Goal: Transaction & Acquisition: Purchase product/service

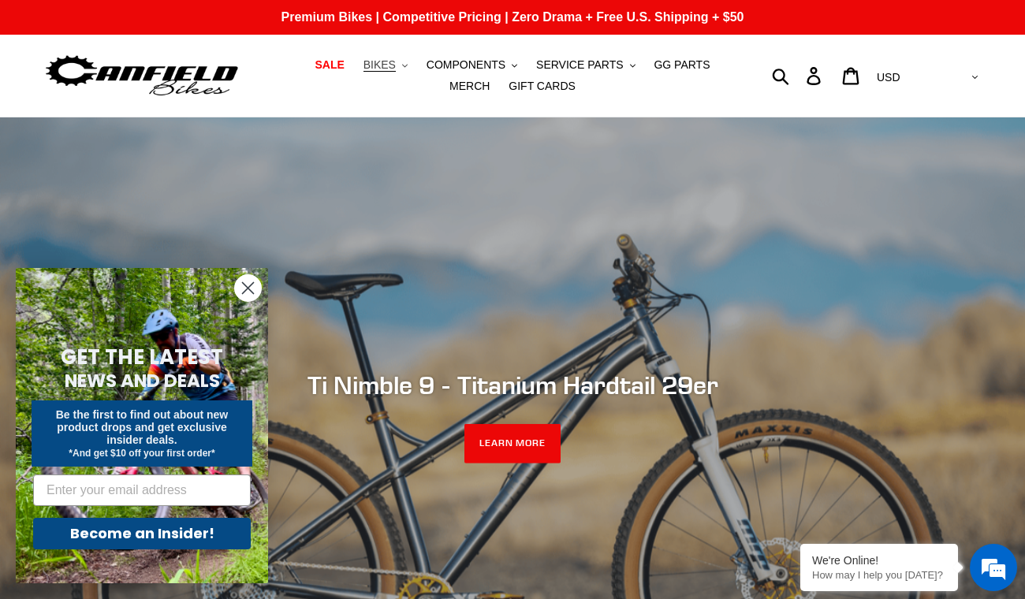
click at [367, 66] on span "BIKES" at bounding box center [379, 64] width 32 height 13
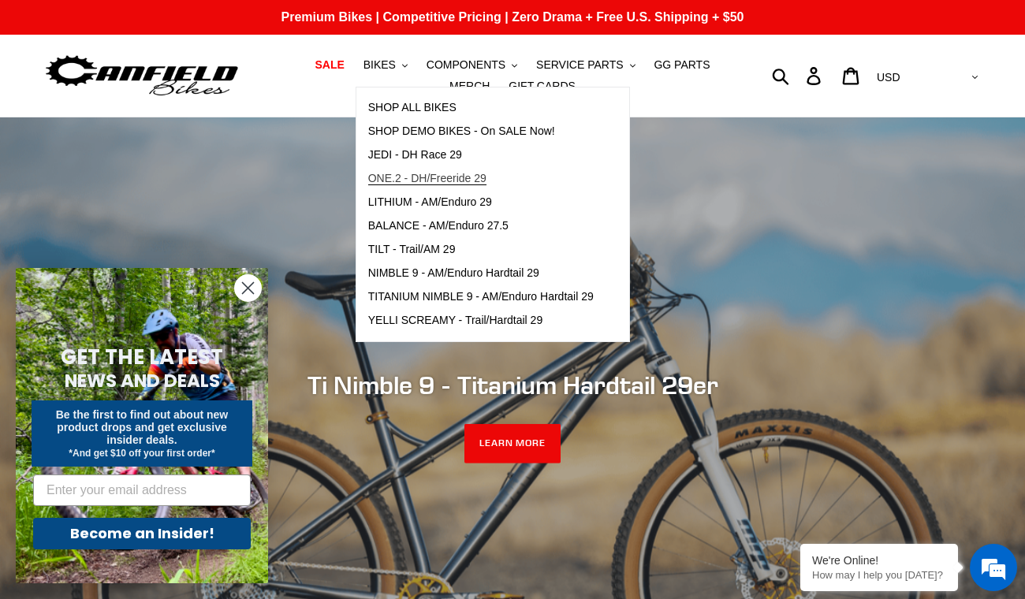
click at [413, 174] on span "ONE.2 - DH/Freeride 29" at bounding box center [427, 178] width 118 height 13
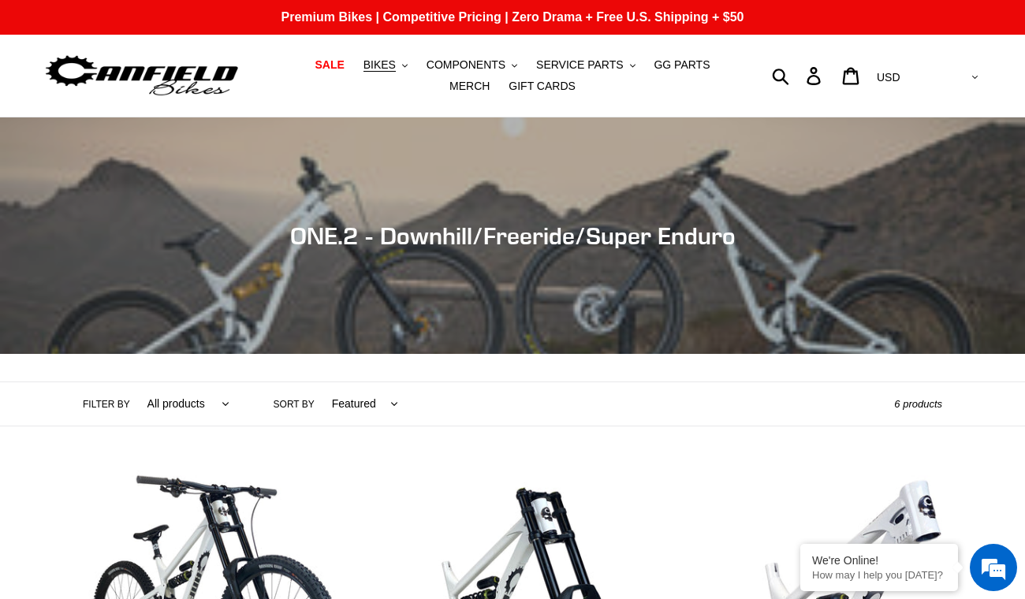
scroll to position [255, 0]
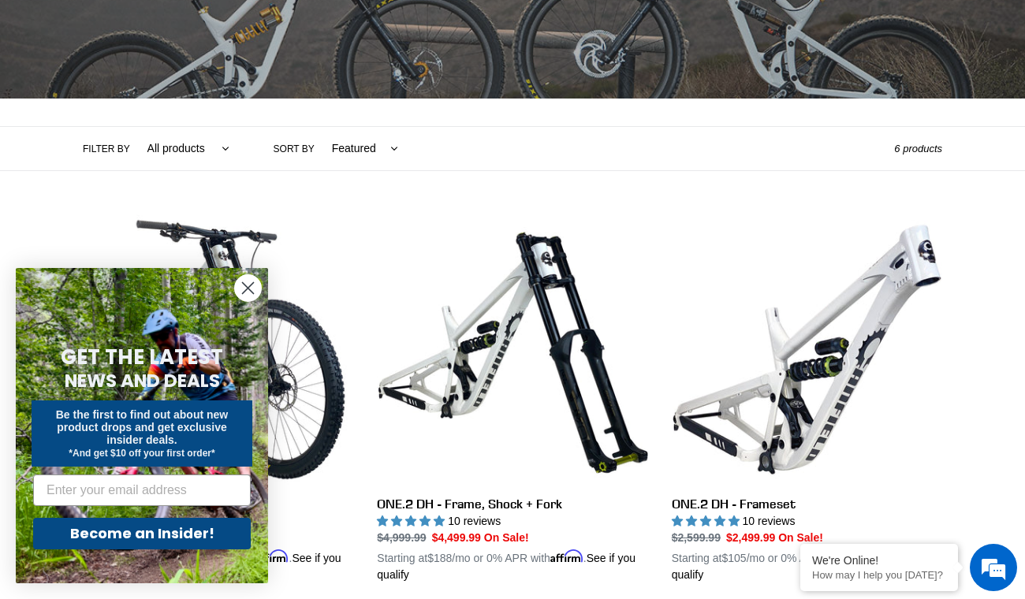
click at [255, 285] on circle "Close dialog" at bounding box center [248, 288] width 26 height 26
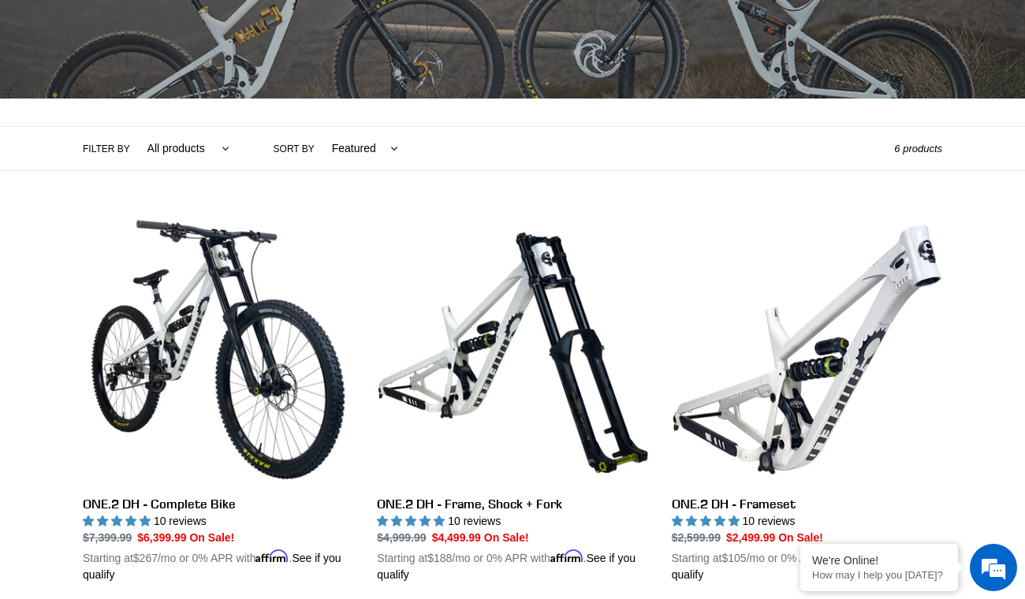
scroll to position [0, 0]
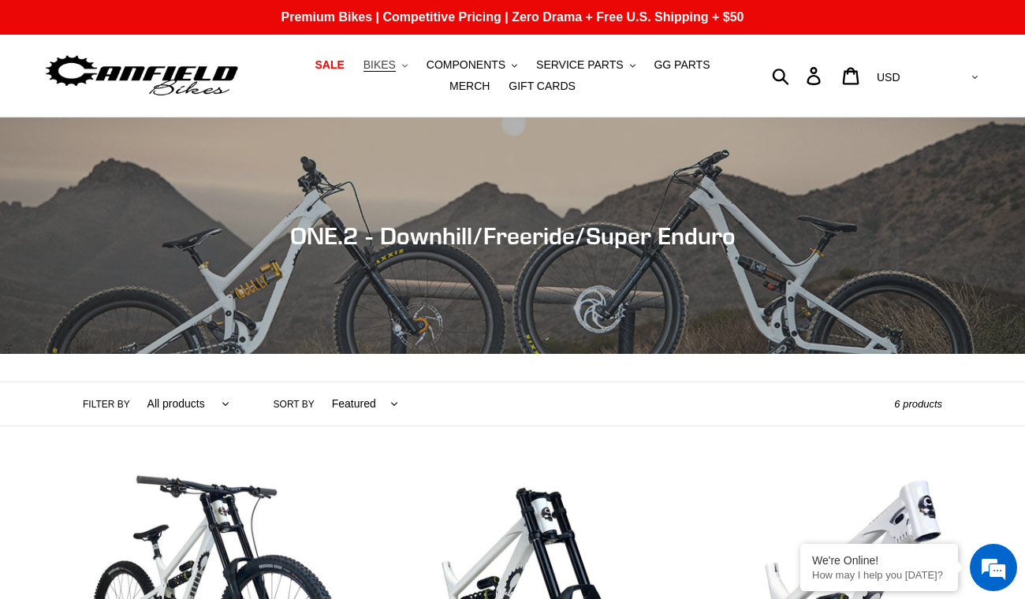
click at [370, 74] on button "BIKES .cls-1{fill:#231f20}" at bounding box center [385, 64] width 60 height 21
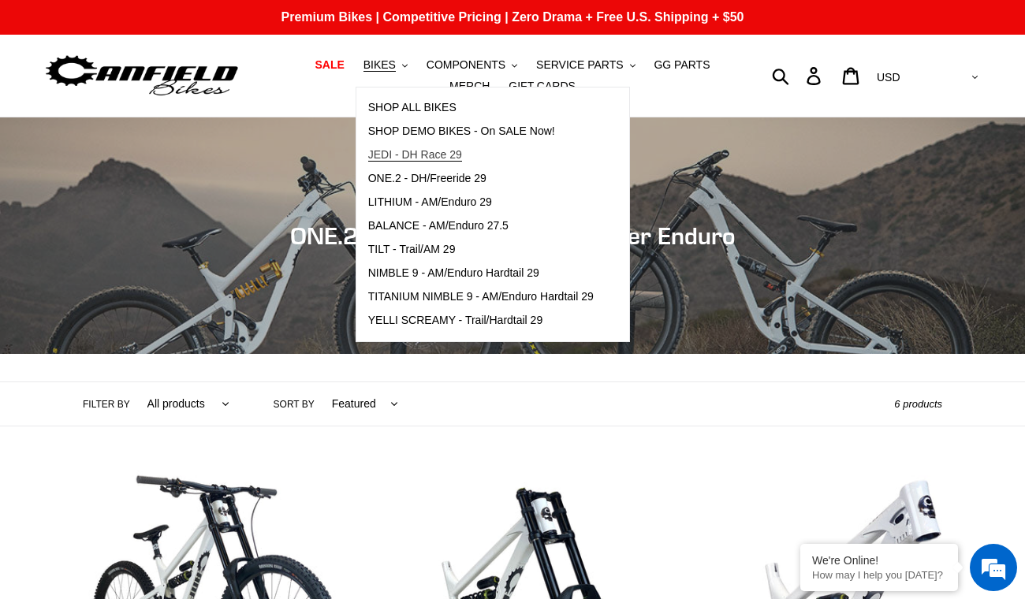
click at [392, 155] on span "JEDI - DH Race 29" at bounding box center [415, 154] width 94 height 13
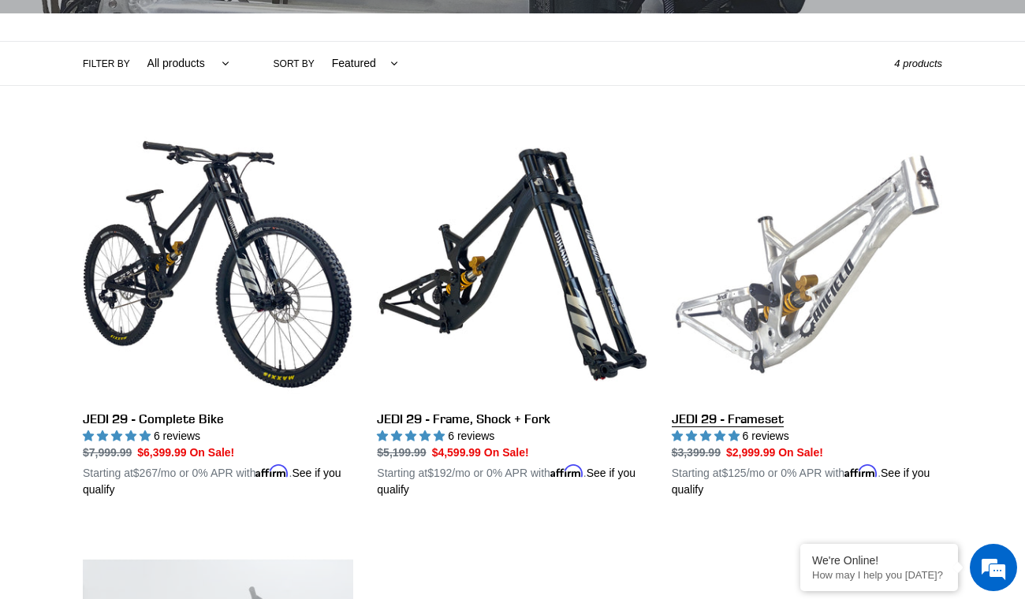
click at [783, 311] on link "JEDI 29 - Frameset" at bounding box center [807, 313] width 270 height 369
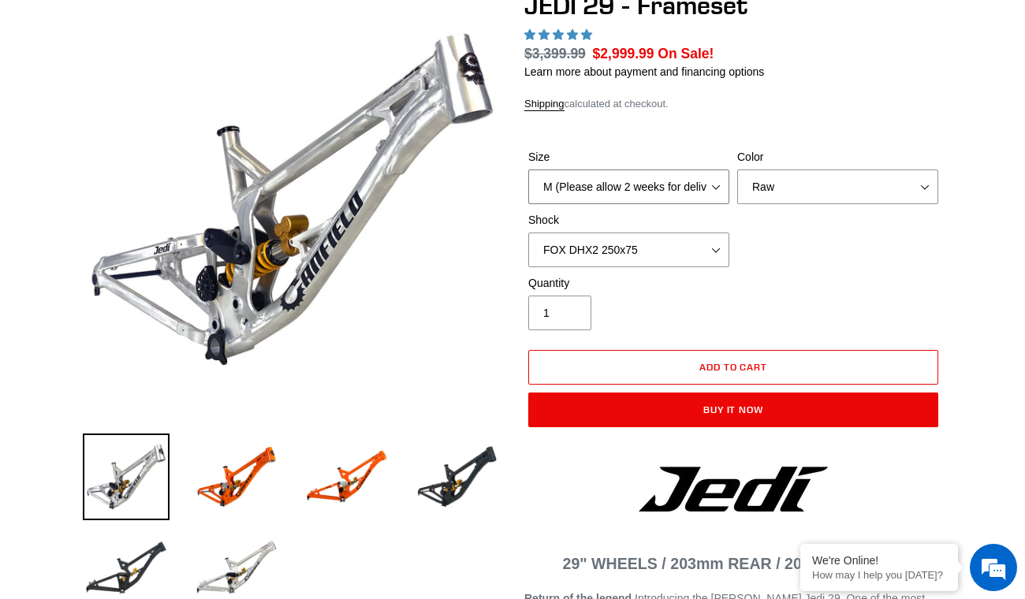
scroll to position [170, 0]
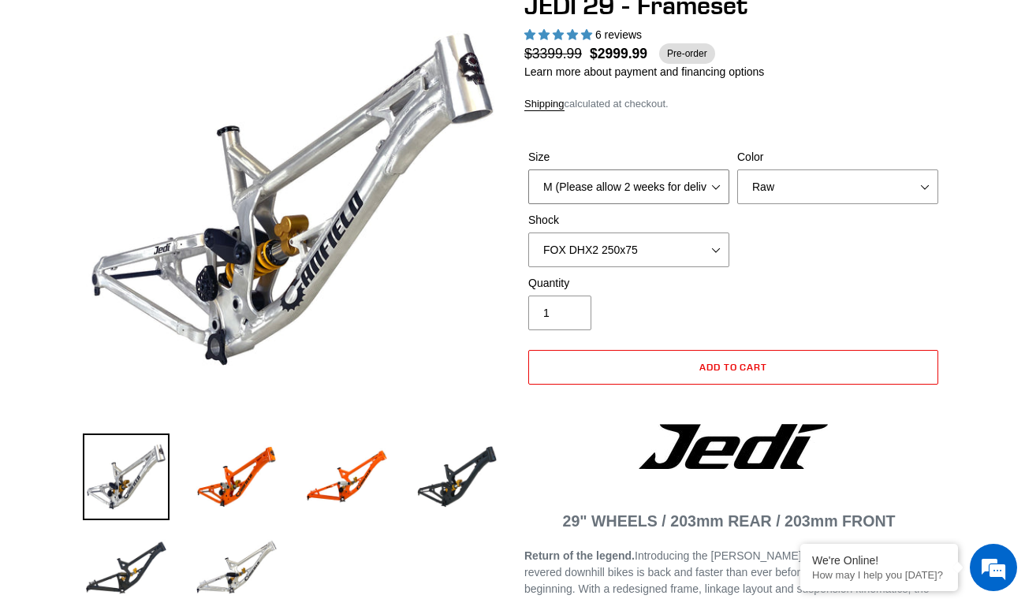
select select "L (Please allow 2 weeks for delivery)"
click option "L (Please allow 2 weeks for delivery)" at bounding box center [0, 0] width 0 height 0
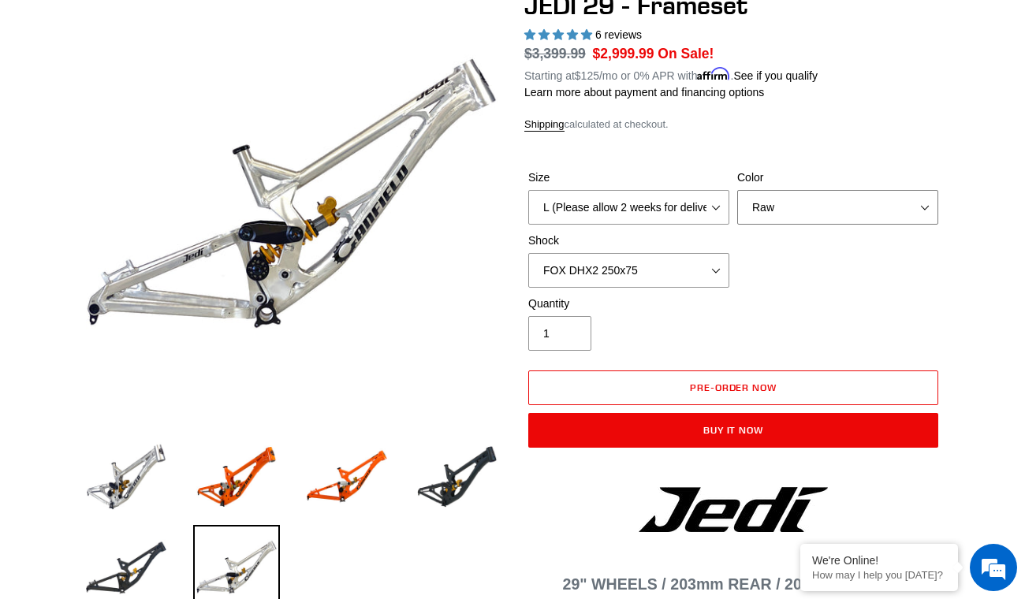
click at [737, 190] on select "Orange Raw Stealth Black" at bounding box center [837, 207] width 201 height 35
click at [797, 203] on select "Orange Raw Stealth Black" at bounding box center [837, 207] width 201 height 35
click at [528, 253] on select "No Shock FOX DHX2 250x75 RockShox Vivid Ultimate DH 250x75 EXT e-Storia LOX V3" at bounding box center [628, 270] width 201 height 35
select select "RockShox Vivid Ultimate DH 250x75"
click option "RockShox Vivid Ultimate DH 250x75" at bounding box center [0, 0] width 0 height 0
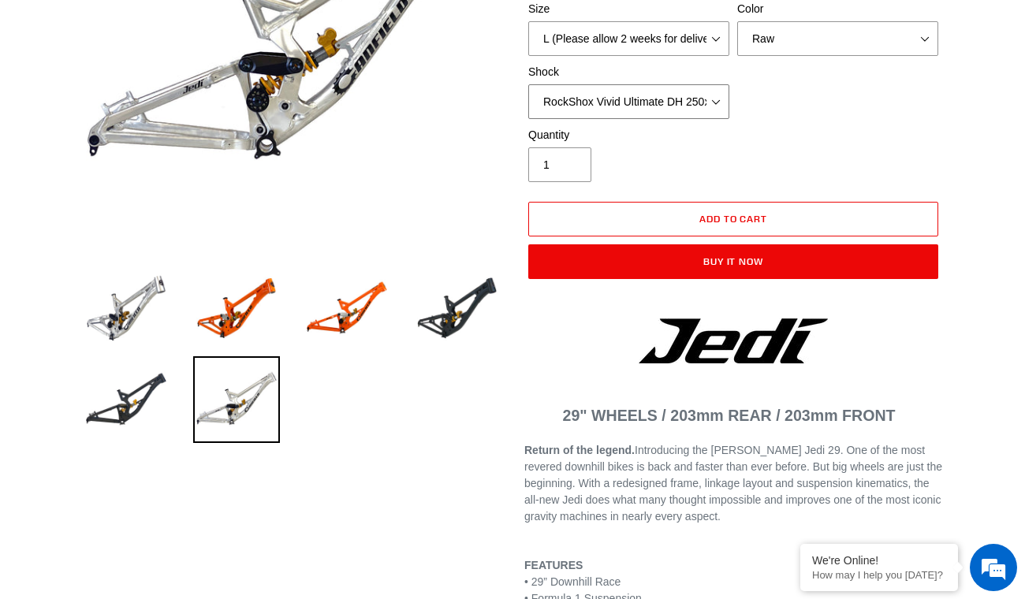
scroll to position [341, 0]
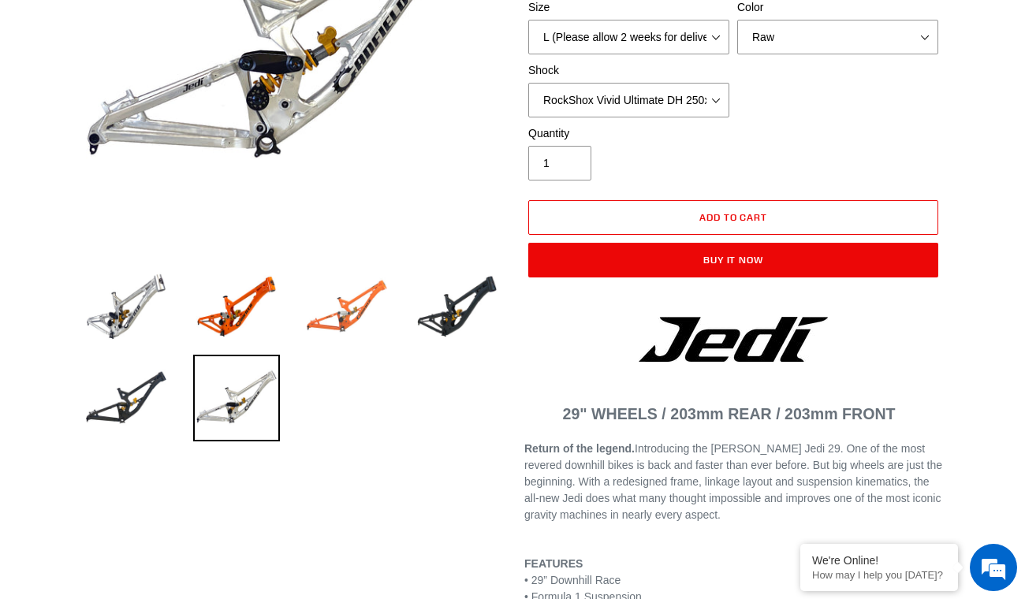
click at [364, 309] on img at bounding box center [346, 306] width 87 height 87
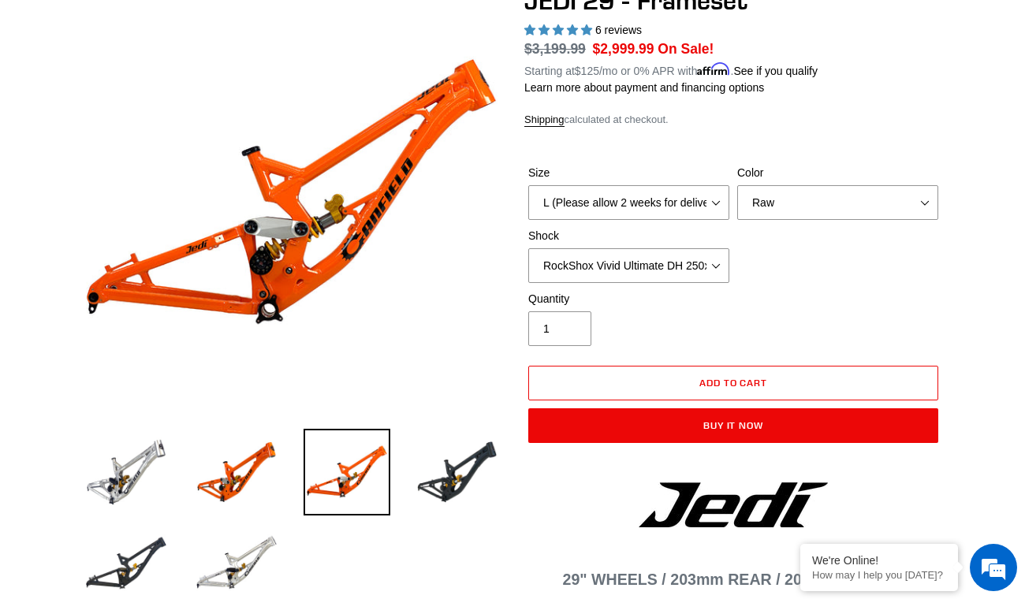
scroll to position [85, 0]
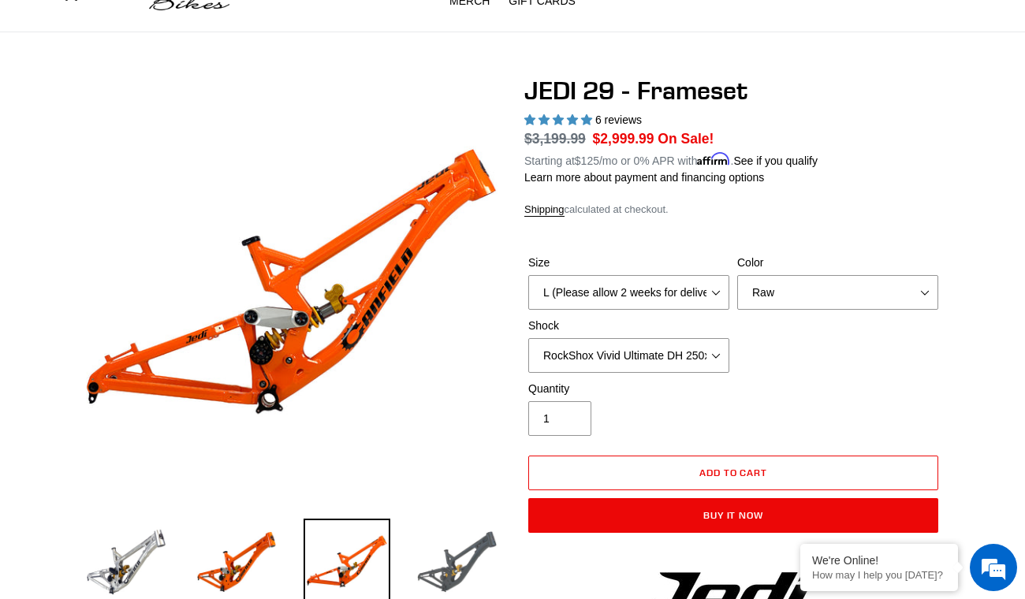
click at [455, 560] on img at bounding box center [457, 562] width 87 height 87
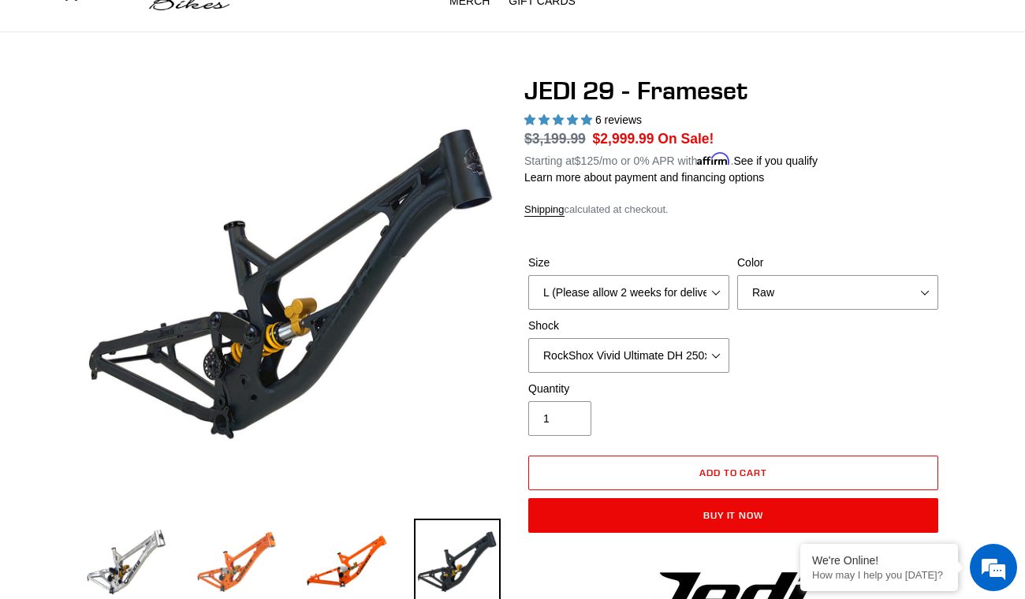
click at [240, 554] on img at bounding box center [236, 562] width 87 height 87
